Goal: Check status: Check status

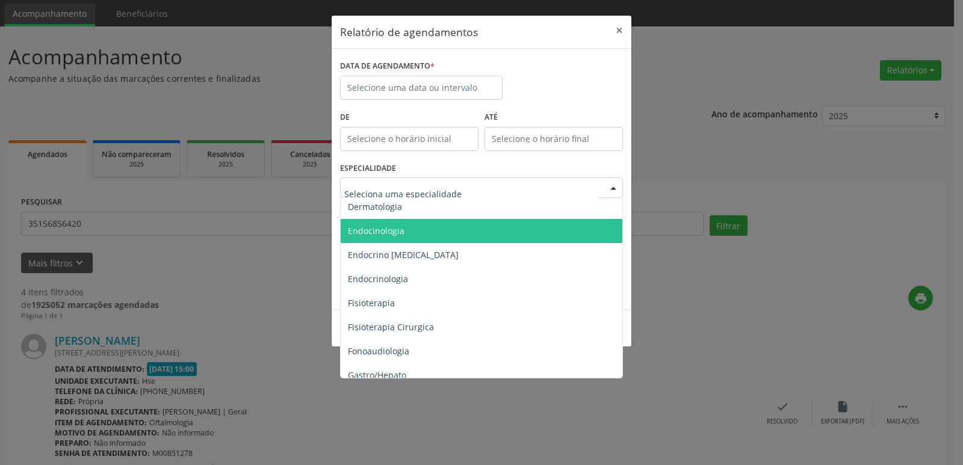
scroll to position [602, 0]
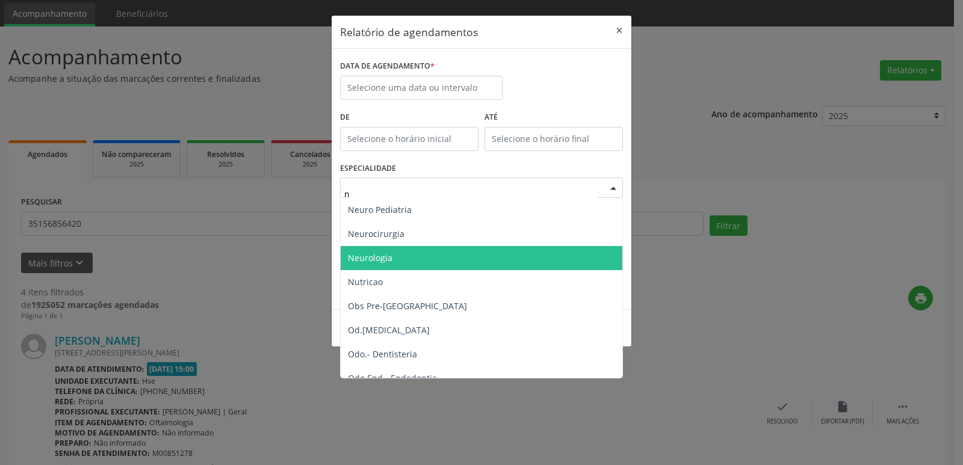
type input "ne"
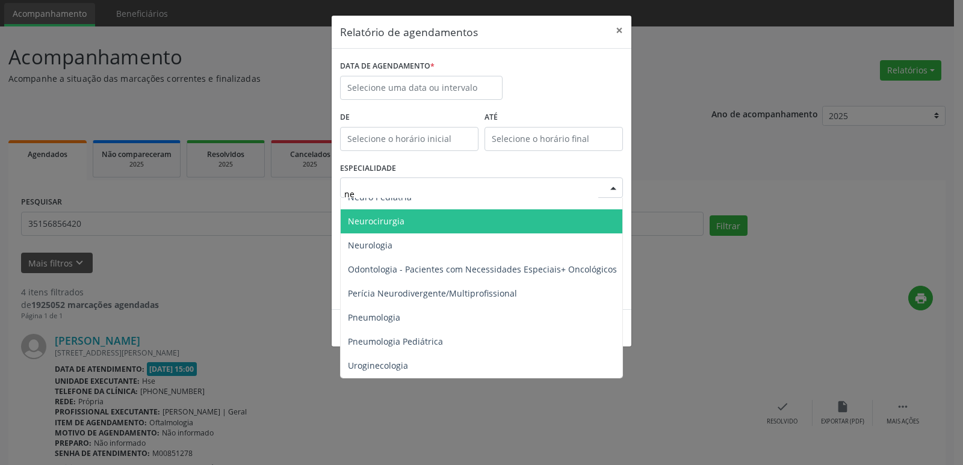
click at [460, 209] on span "Neurocirurgia" at bounding box center [482, 221] width 283 height 24
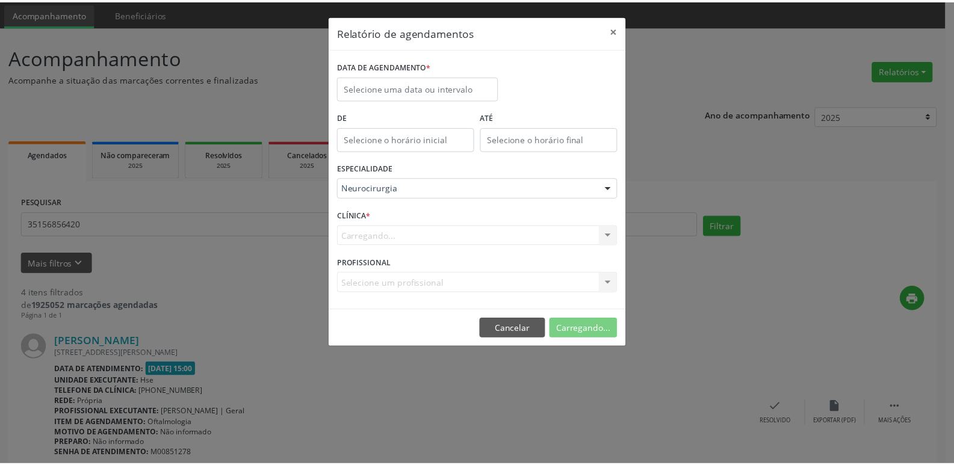
scroll to position [602, 0]
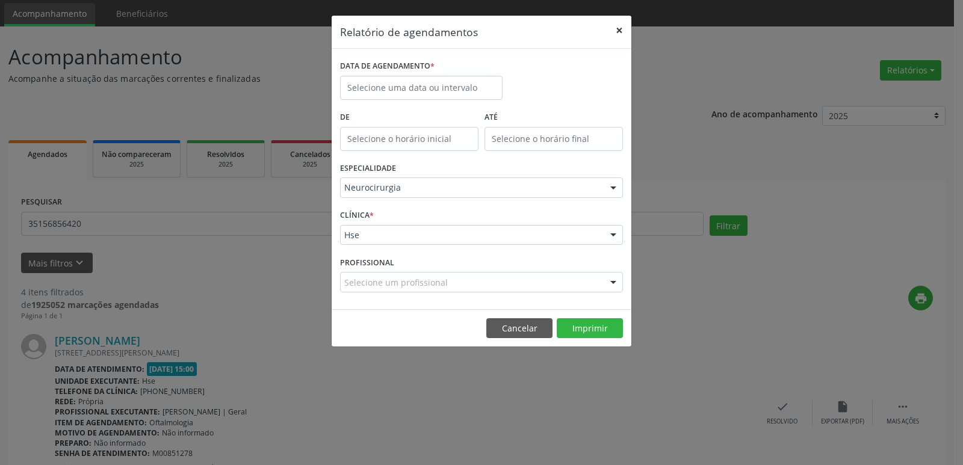
click at [618, 27] on button "×" at bounding box center [619, 30] width 24 height 29
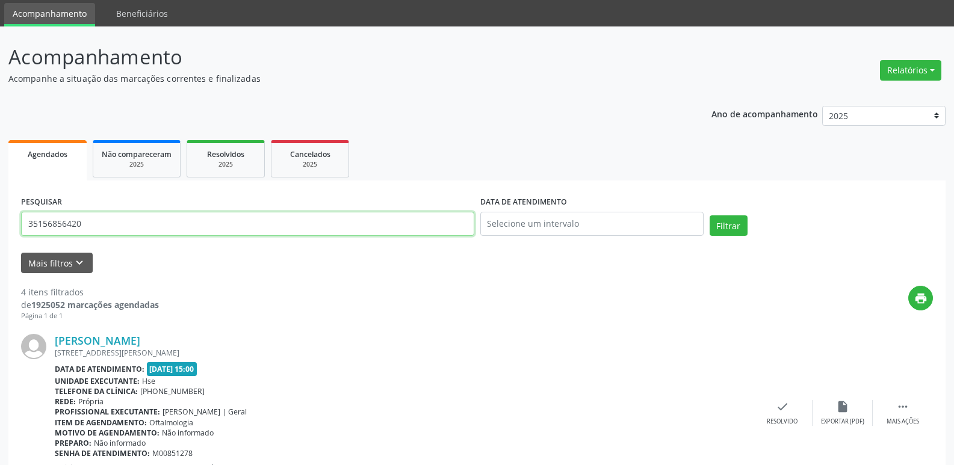
drag, startPoint x: 111, startPoint y: 231, endPoint x: 0, endPoint y: 291, distance: 126.3
type input "48019941487"
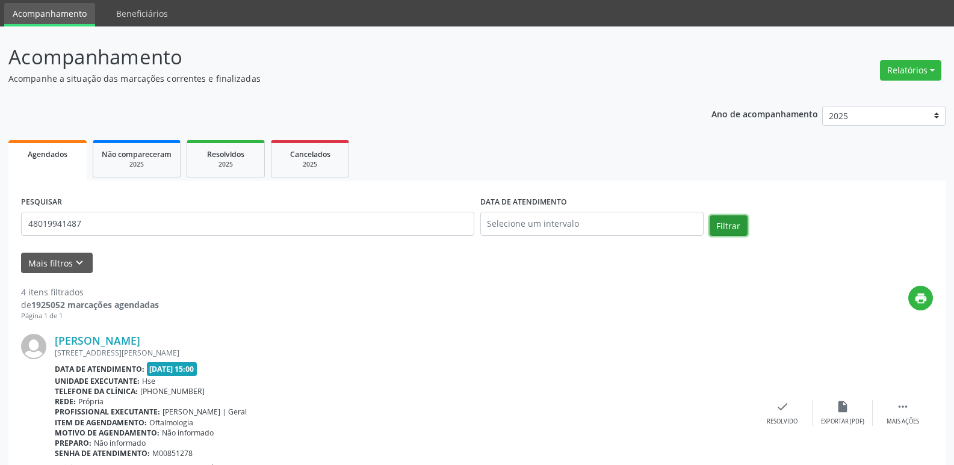
click at [715, 229] on button "Filtrar" at bounding box center [729, 225] width 38 height 20
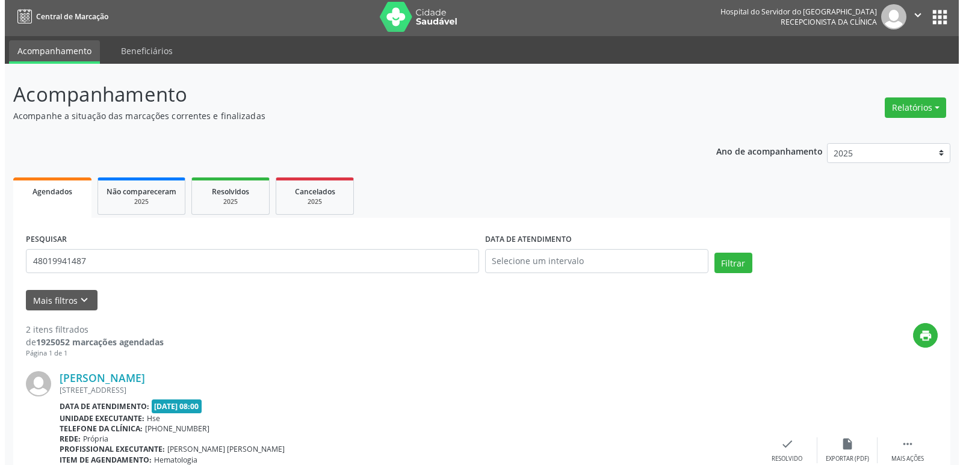
scroll to position [0, 0]
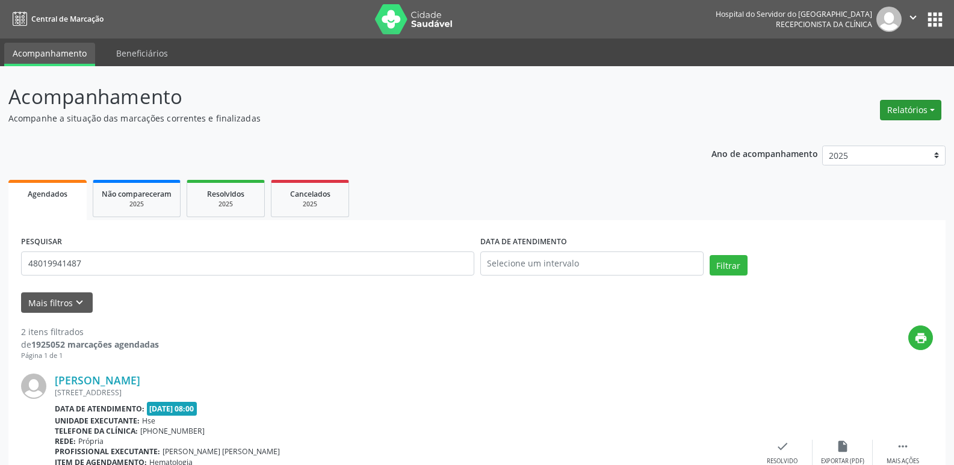
click at [902, 112] on button "Relatórios" at bounding box center [910, 110] width 61 height 20
click at [867, 132] on link "Agendamentos" at bounding box center [877, 136] width 129 height 17
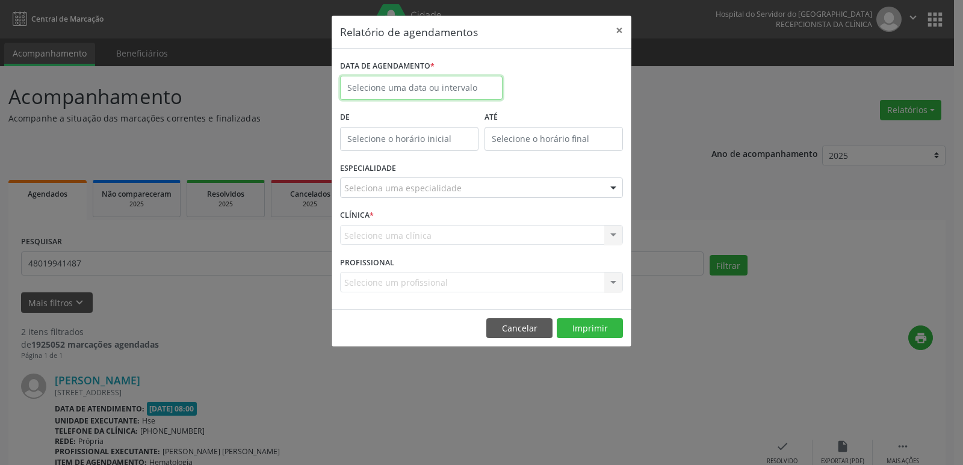
click at [363, 90] on input "text" at bounding box center [421, 88] width 163 height 24
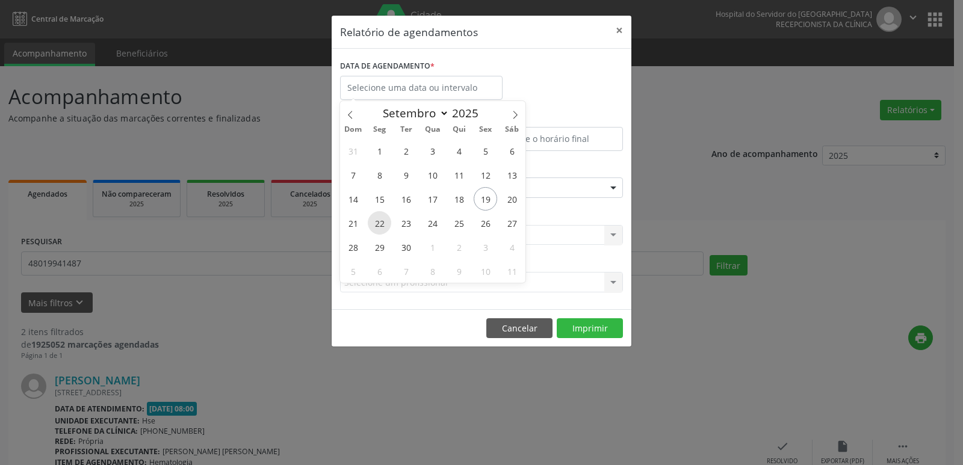
click at [380, 222] on span "22" at bounding box center [379, 222] width 23 height 23
type input "22/09/2025"
click at [380, 222] on span "22" at bounding box center [379, 222] width 23 height 23
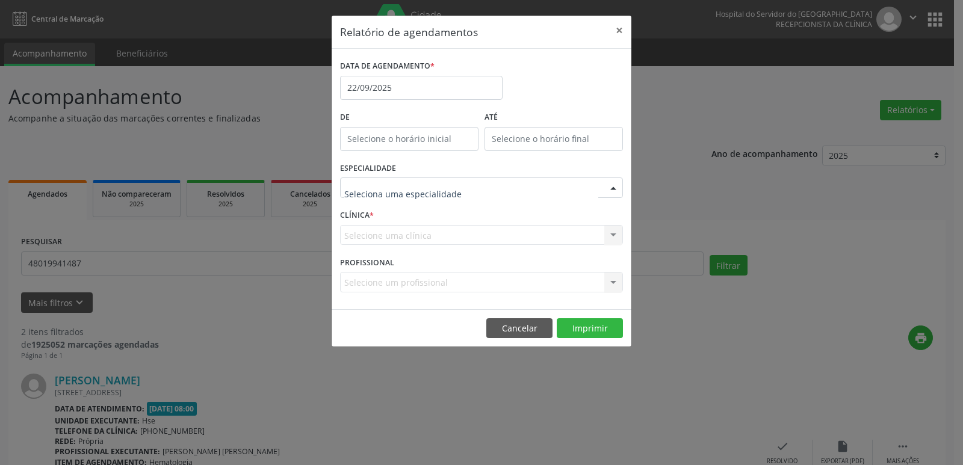
click at [515, 189] on div at bounding box center [481, 188] width 283 height 20
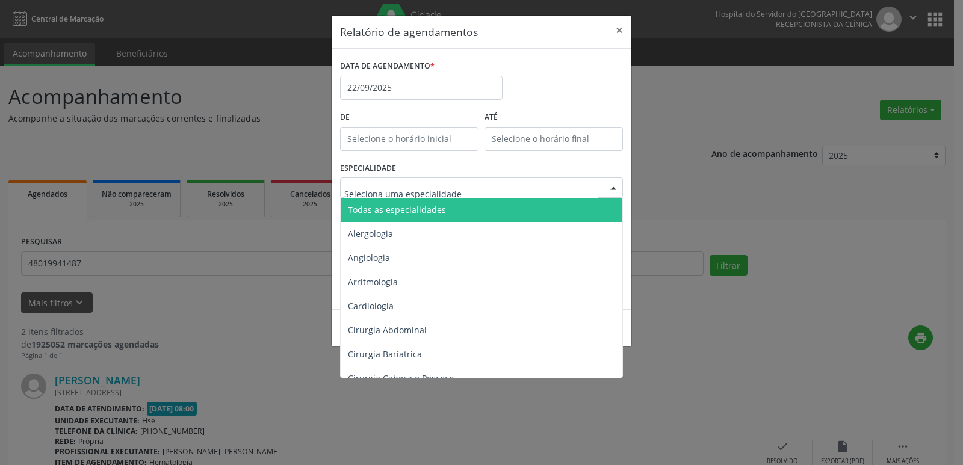
click at [510, 209] on span "Todas as especialidades" at bounding box center [482, 210] width 283 height 24
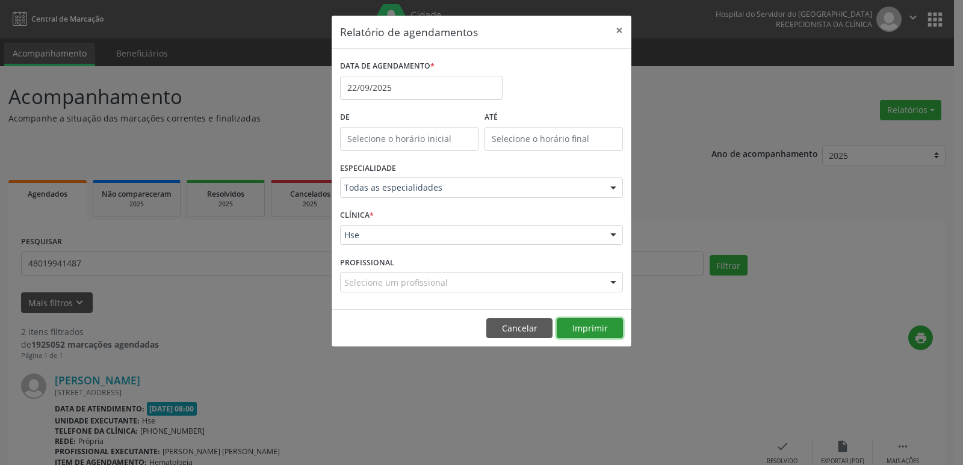
click at [599, 334] on button "Imprimir" at bounding box center [590, 328] width 66 height 20
